Goal: Check status: Check status

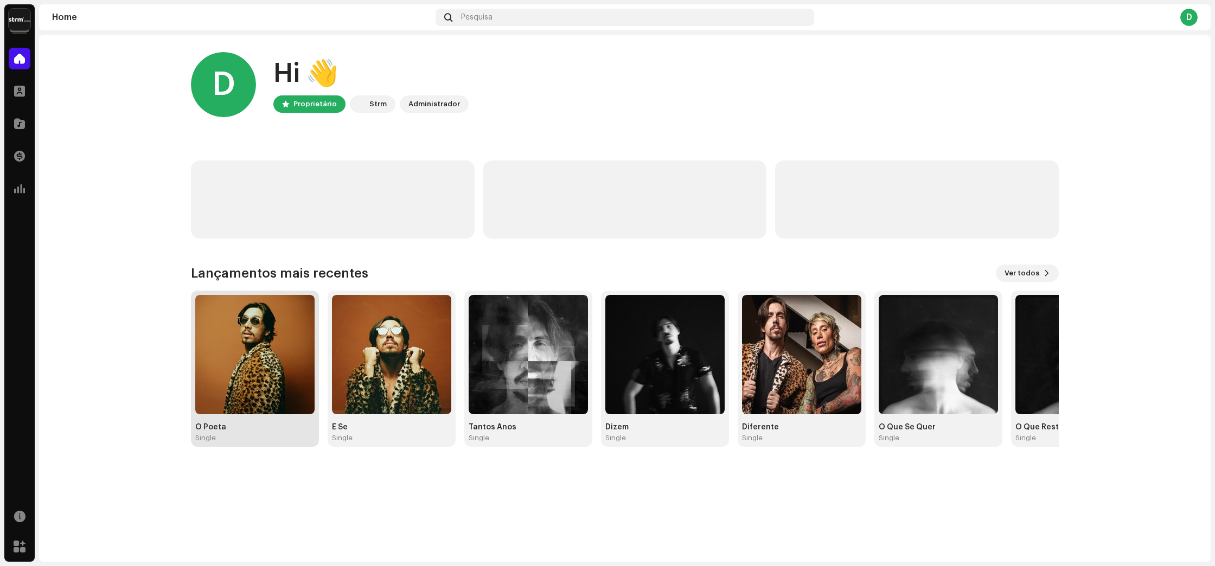
click at [264, 405] on img at bounding box center [254, 354] width 119 height 119
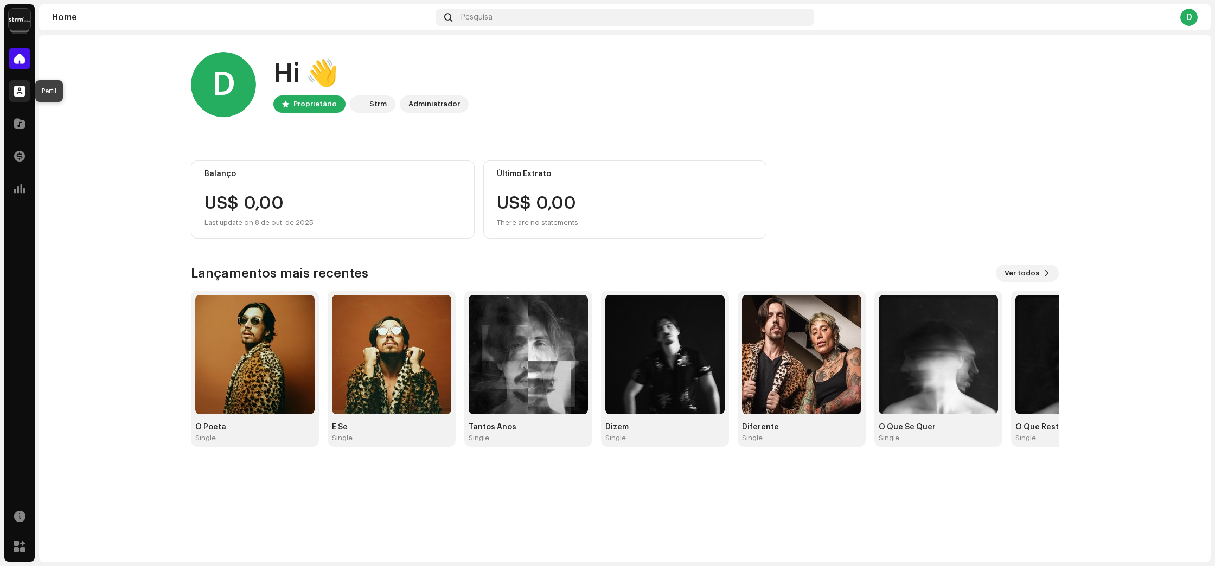
click at [22, 87] on span at bounding box center [19, 91] width 11 height 9
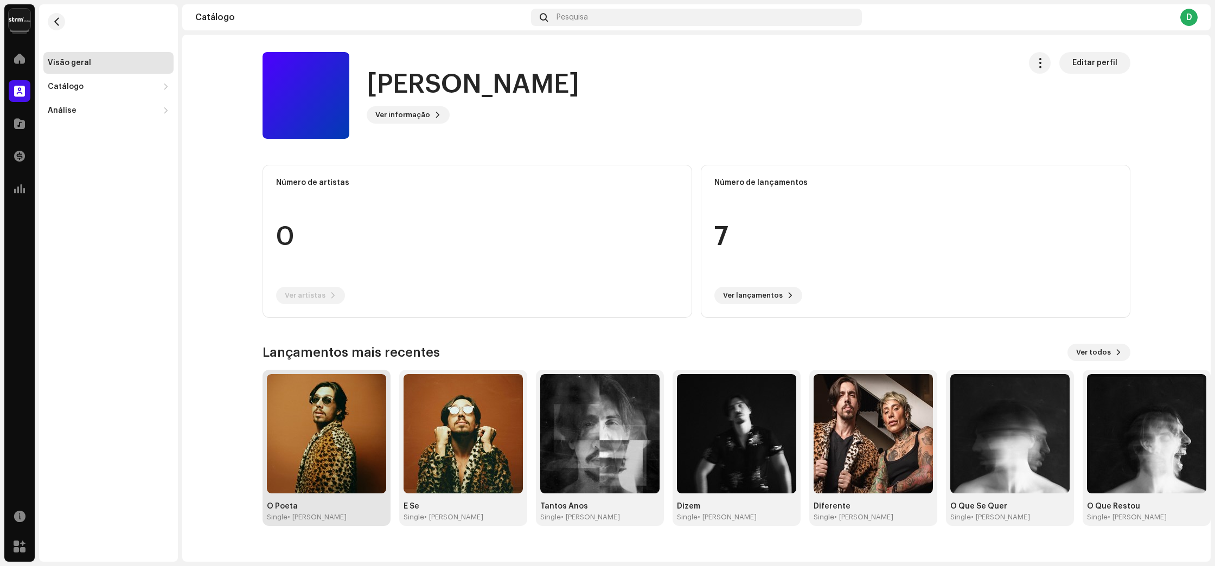
click at [295, 406] on img at bounding box center [326, 433] width 119 height 119
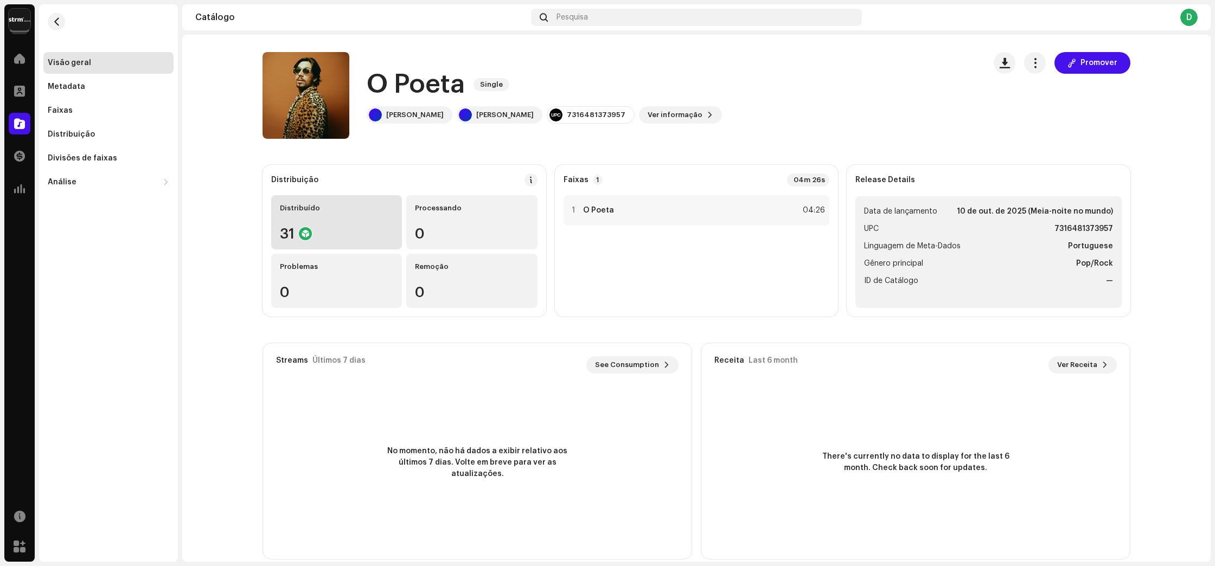
click at [312, 227] on div "31" at bounding box center [336, 234] width 113 height 14
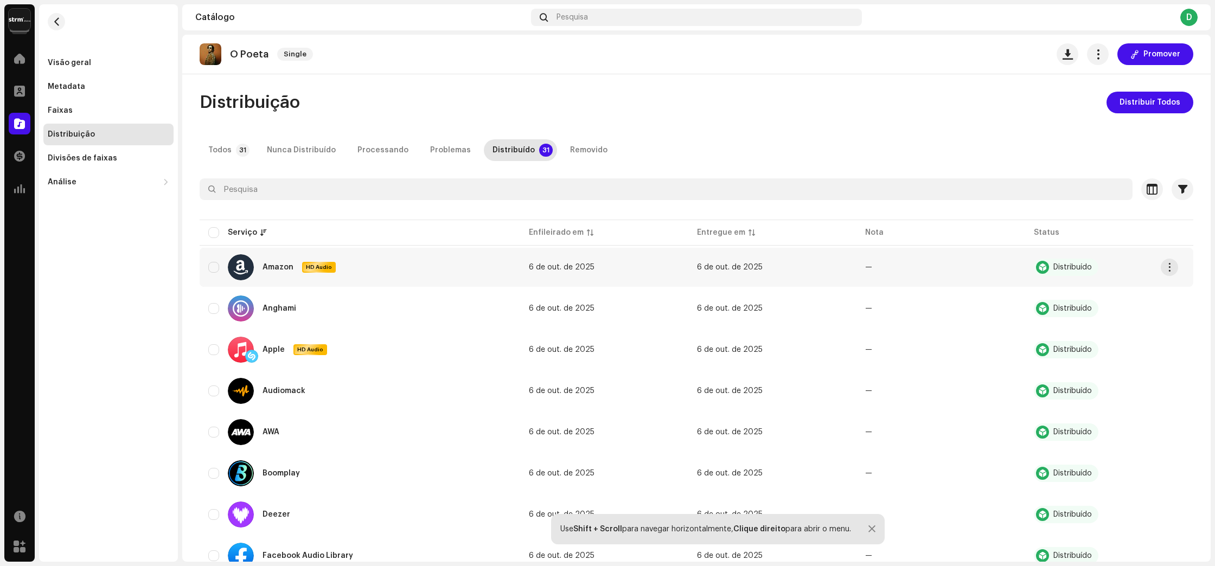
click at [1075, 267] on div "Distribuído" at bounding box center [1072, 268] width 39 height 8
click at [377, 151] on div "Processando" at bounding box center [382, 150] width 51 height 22
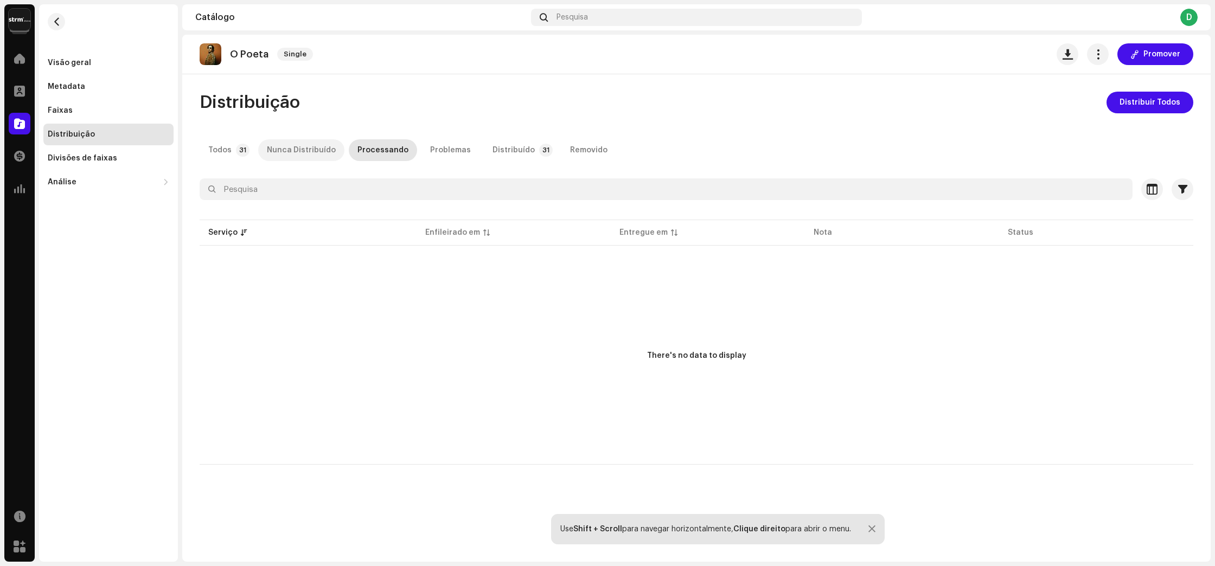
click at [288, 151] on div "Nunca Distribuído" at bounding box center [301, 150] width 69 height 22
click at [222, 151] on div "Todos" at bounding box center [219, 150] width 23 height 22
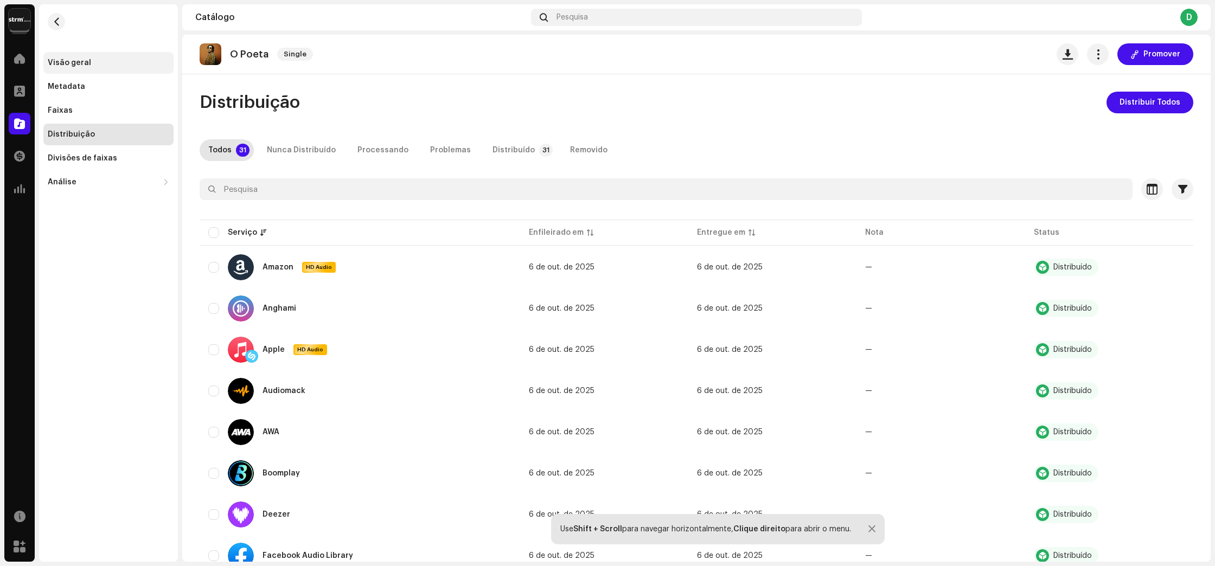
click at [94, 66] on div "Visão geral" at bounding box center [108, 63] width 121 height 9
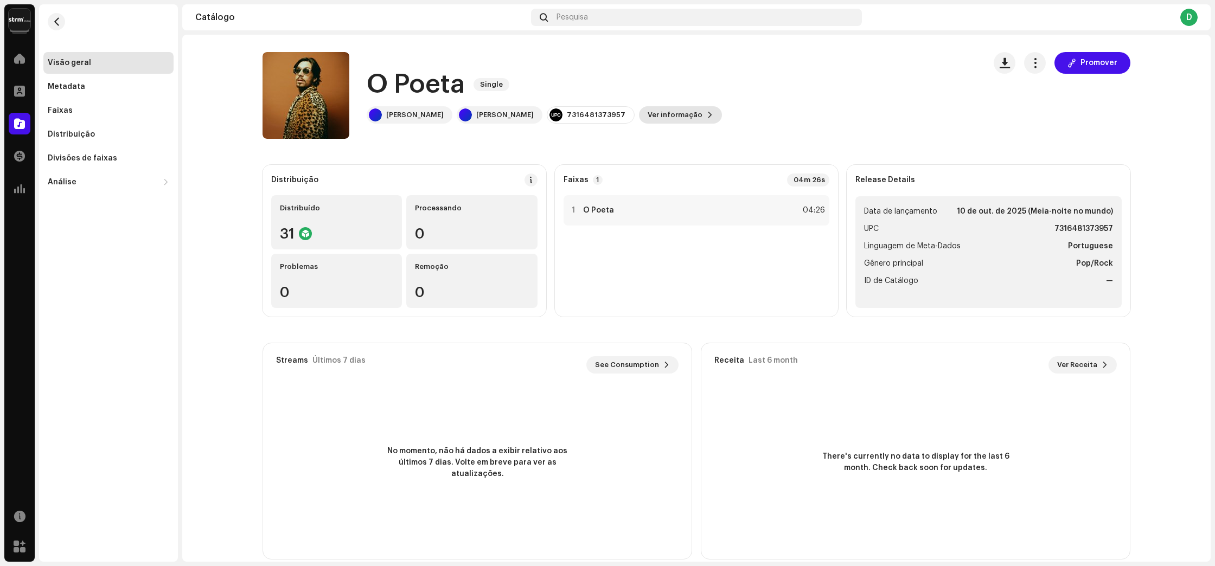
click at [648, 112] on span "Ver informação" at bounding box center [675, 115] width 55 height 22
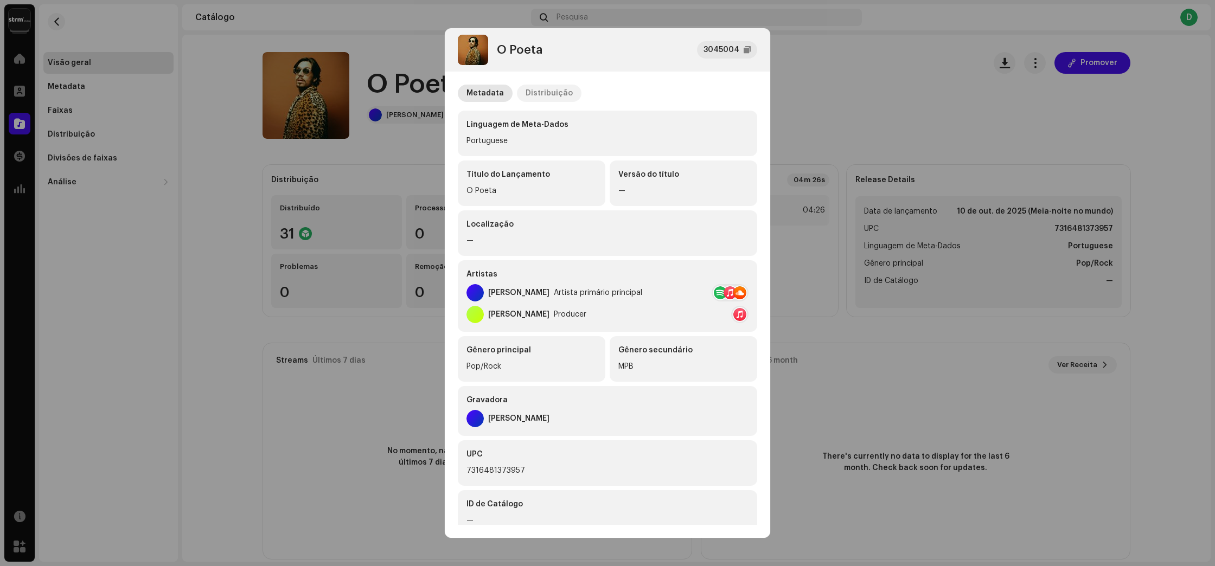
click at [543, 96] on div "Distribuição" at bounding box center [549, 93] width 47 height 17
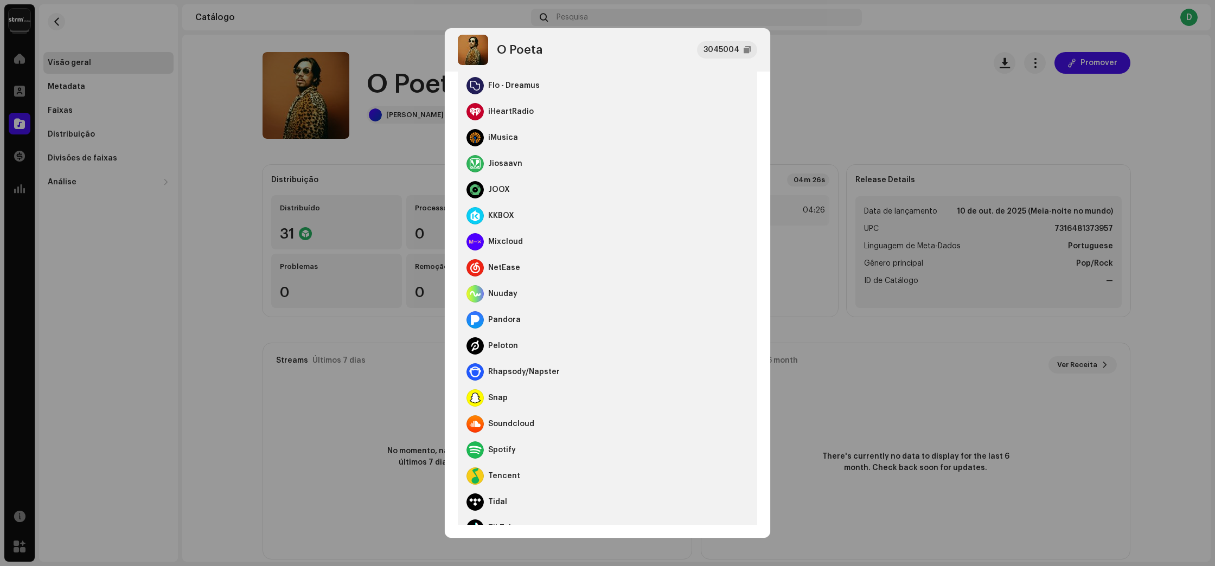
scroll to position [488, 0]
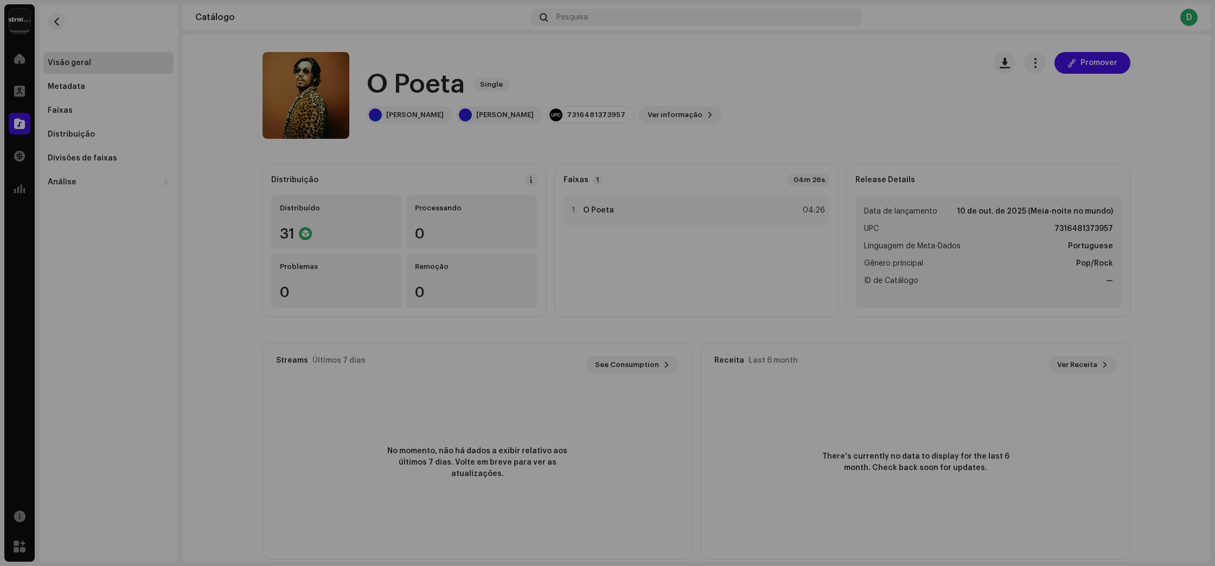
click at [341, 370] on div "O Poeta 3045004 Metadata Distribuição Data de lançamento [DATE] (Meia-noite no …" at bounding box center [607, 283] width 1215 height 566
